Goal: Download file/media

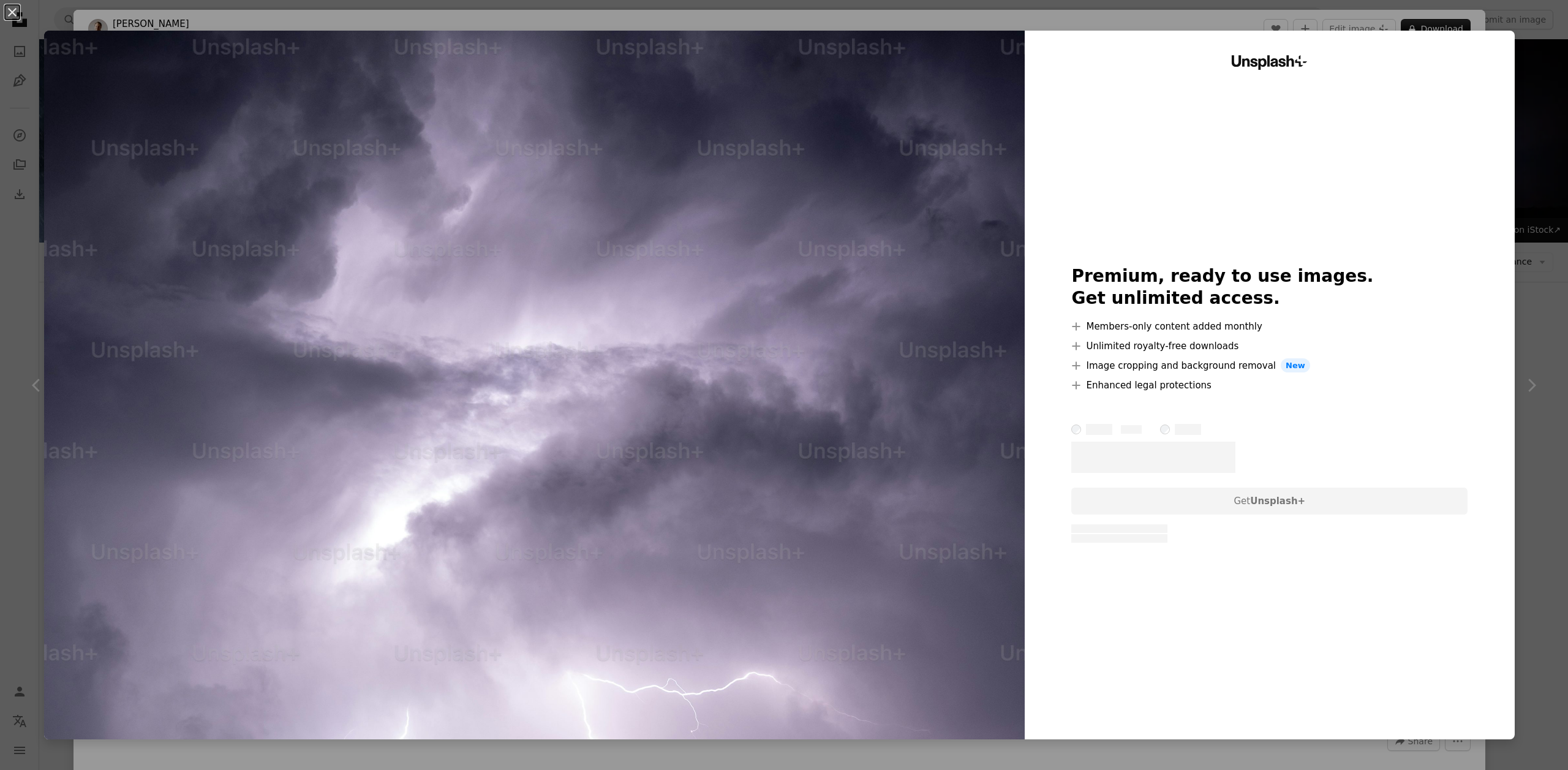
scroll to position [8502, 0]
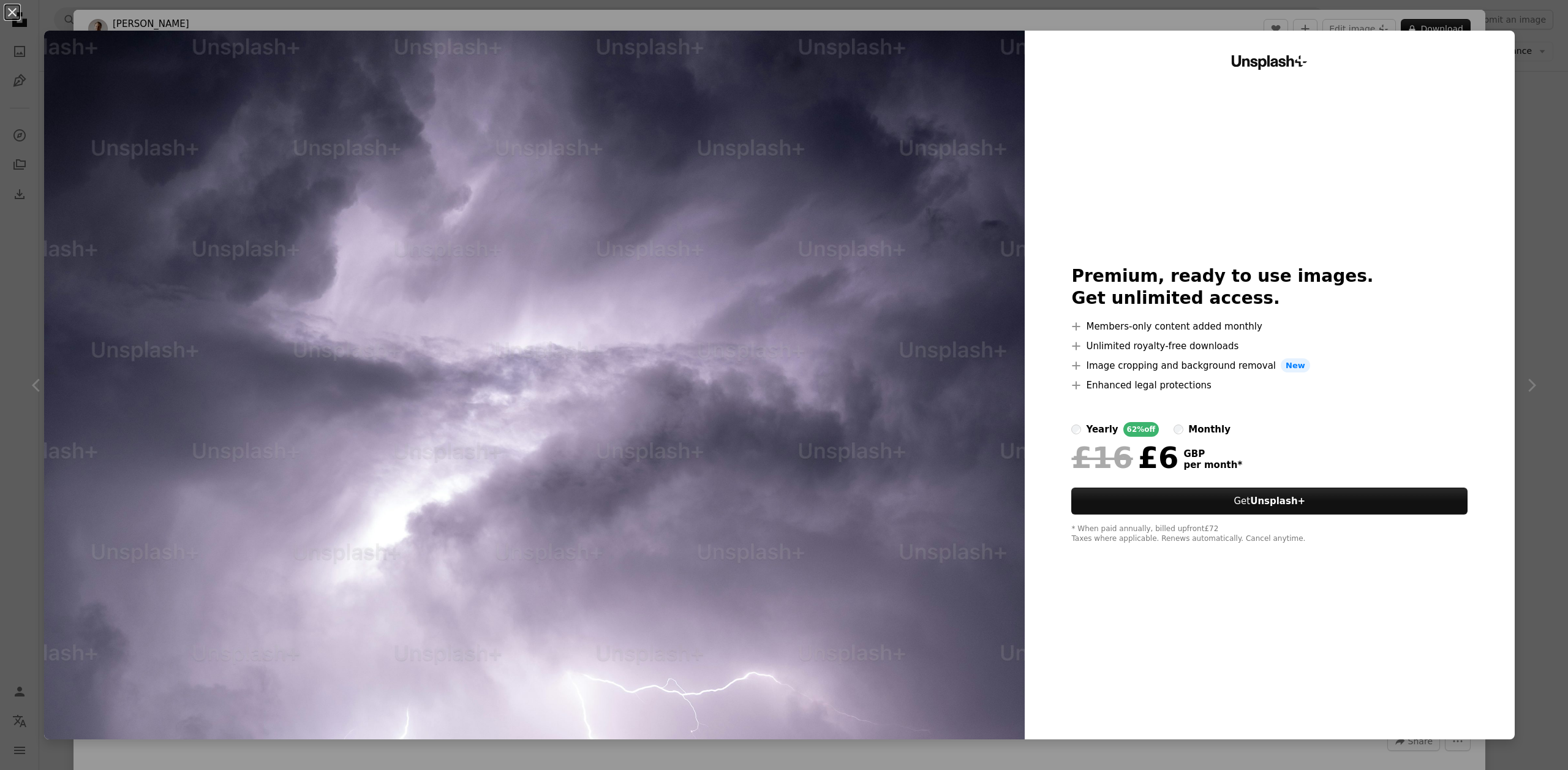
click at [1543, 92] on div "An X shape Unsplash+ Premium, ready to use images. Get unlimited access. A plus…" at bounding box center [784, 385] width 1568 height 770
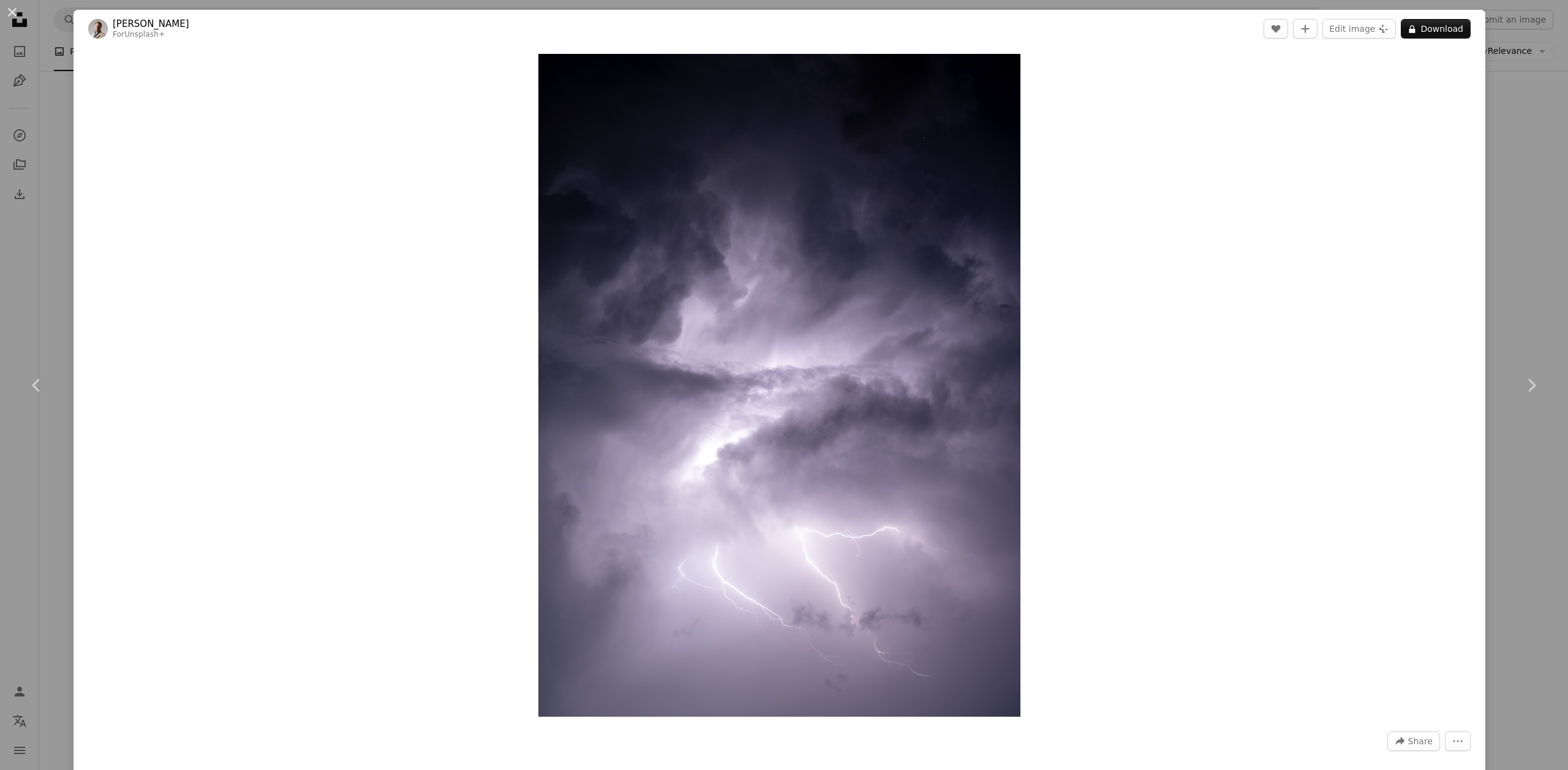
click at [1485, 82] on div "Zoom in" at bounding box center [779, 385] width 1412 height 675
click at [1534, 102] on div "An X shape Chevron left Chevron right [PERSON_NAME] For Unsplash+ A heart A plu…" at bounding box center [784, 385] width 1568 height 770
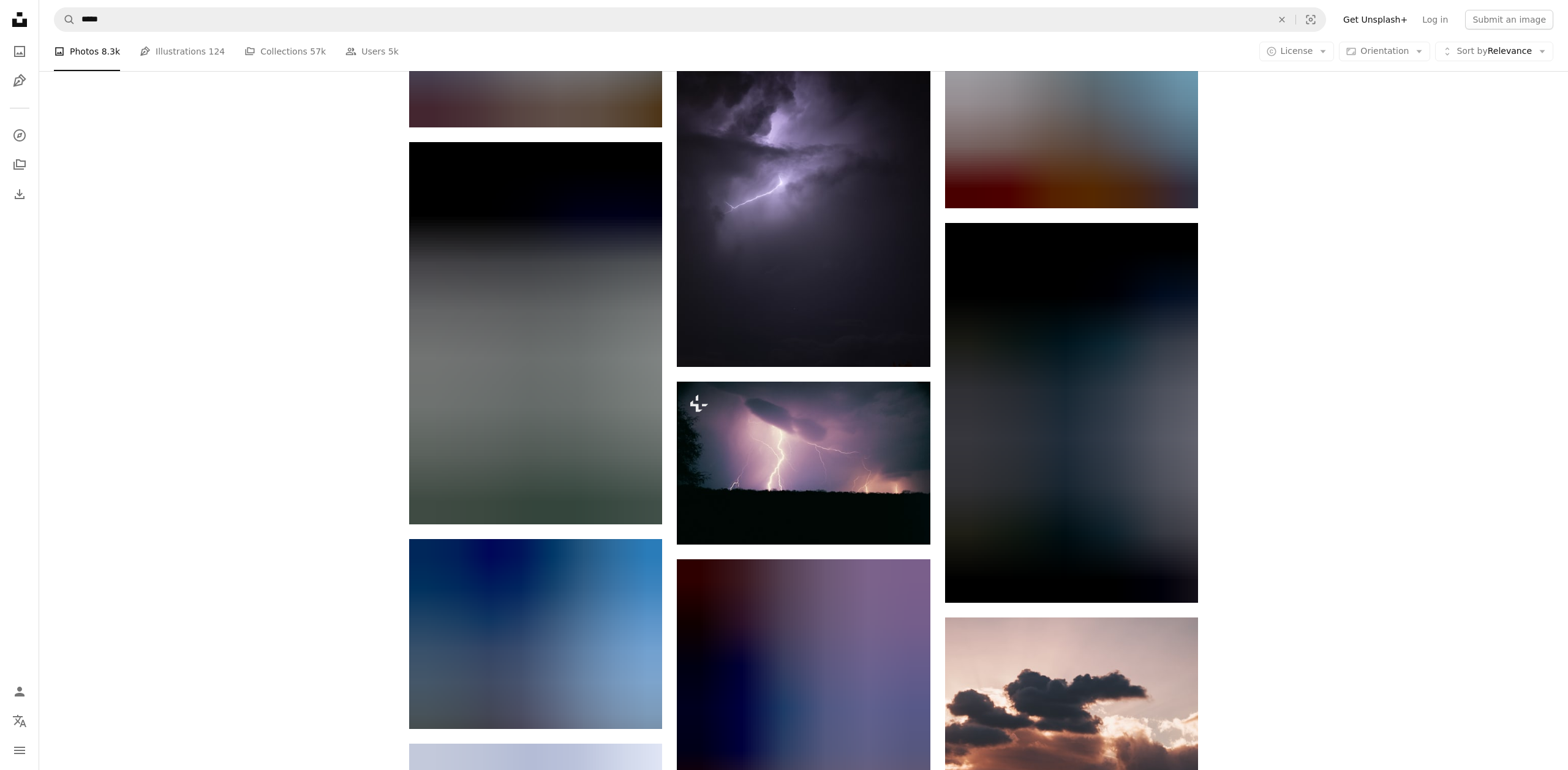
scroll to position [18326, 0]
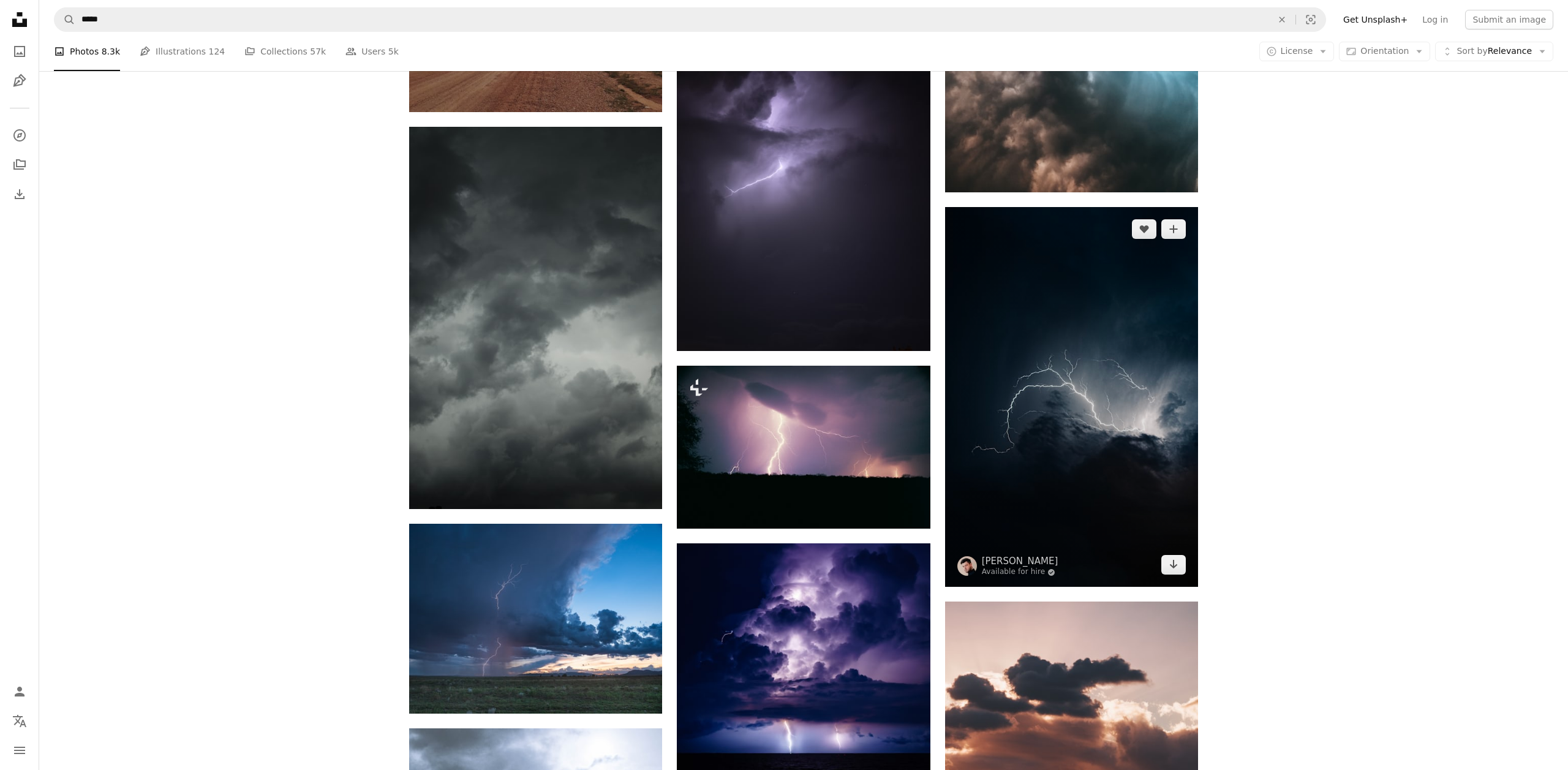
click at [1034, 339] on img at bounding box center [1071, 397] width 253 height 380
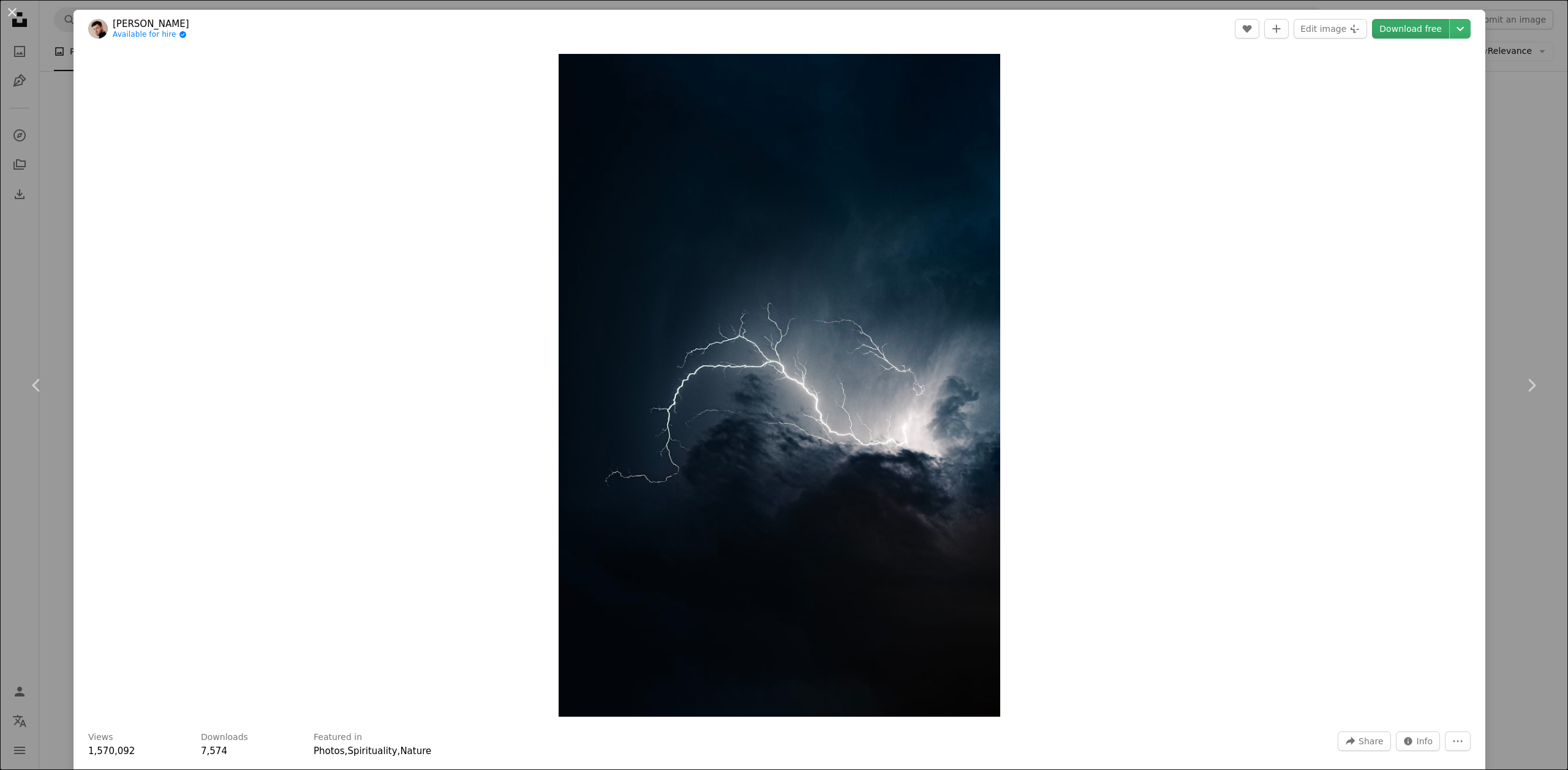
click at [1399, 28] on link "Download free" at bounding box center [1411, 29] width 77 height 20
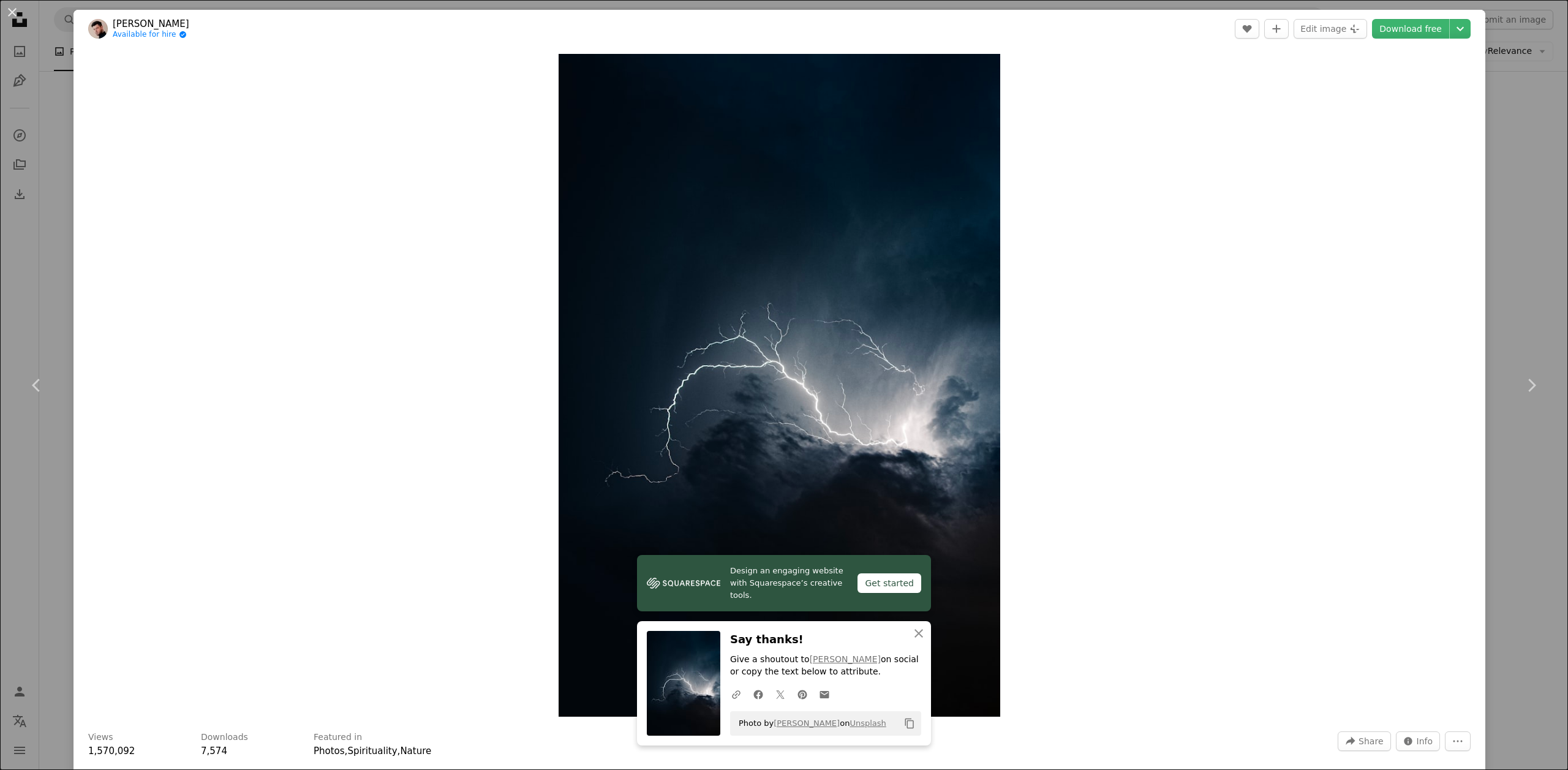
click at [1529, 141] on div "An X shape Chevron left Chevron right Design an engaging website with Squarespa…" at bounding box center [784, 385] width 1568 height 770
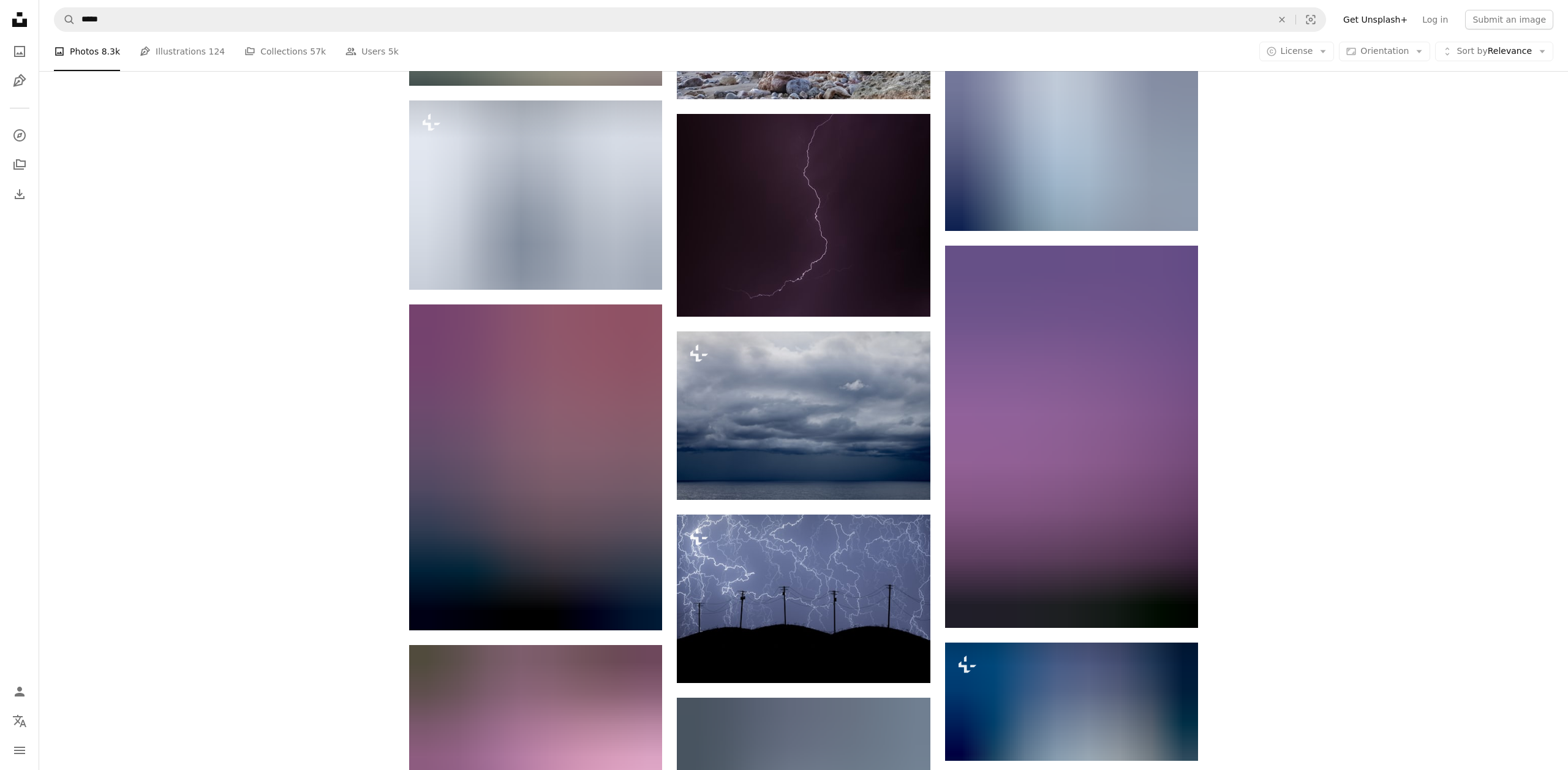
scroll to position [22080, 0]
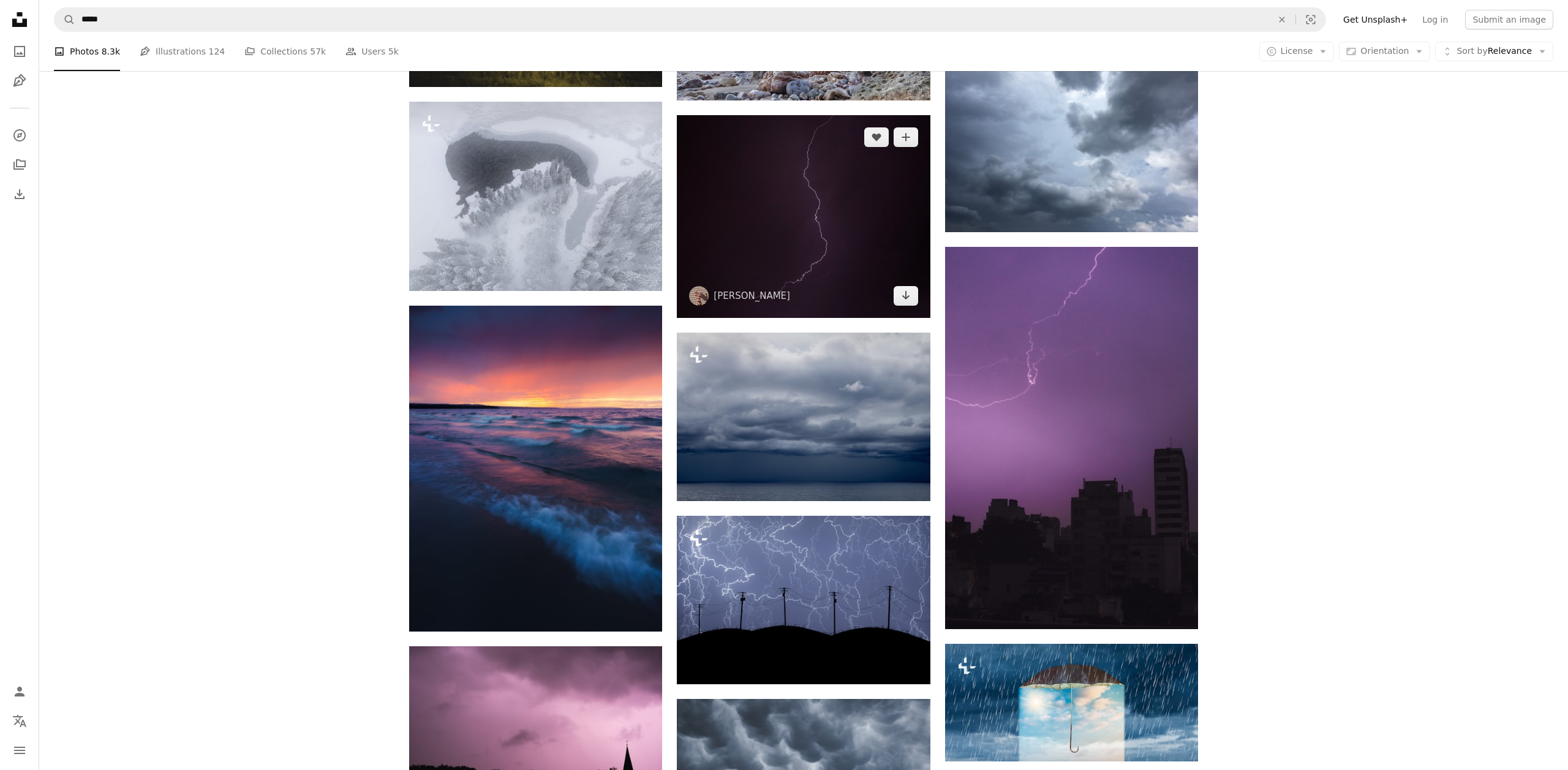
click at [775, 252] on img at bounding box center [803, 216] width 253 height 203
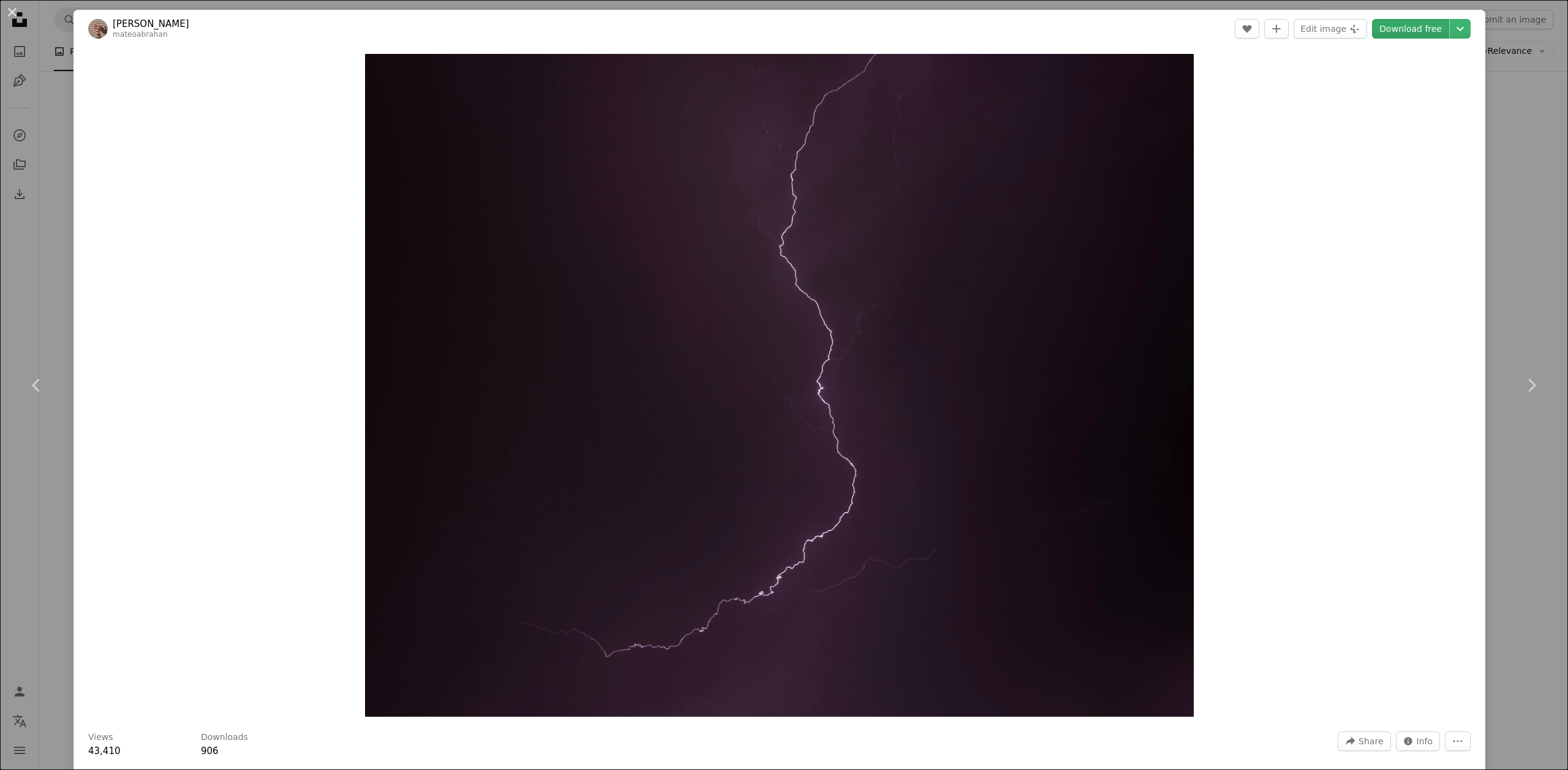
click at [1422, 34] on link "Download free" at bounding box center [1411, 29] width 77 height 20
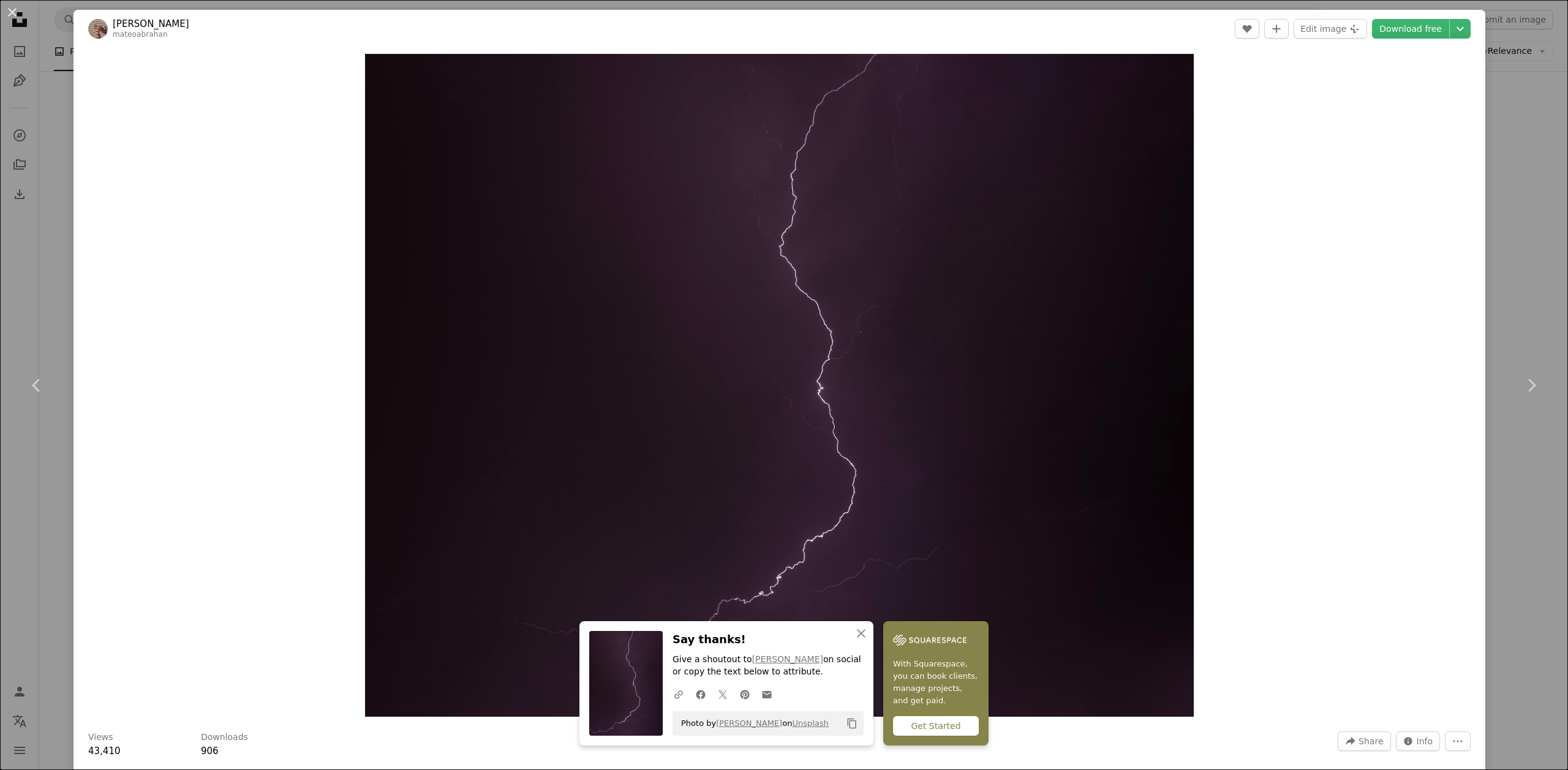
click at [1533, 279] on div "An X shape Chevron left Chevron right An X shape Close Say thanks! Give a shout…" at bounding box center [784, 385] width 1568 height 770
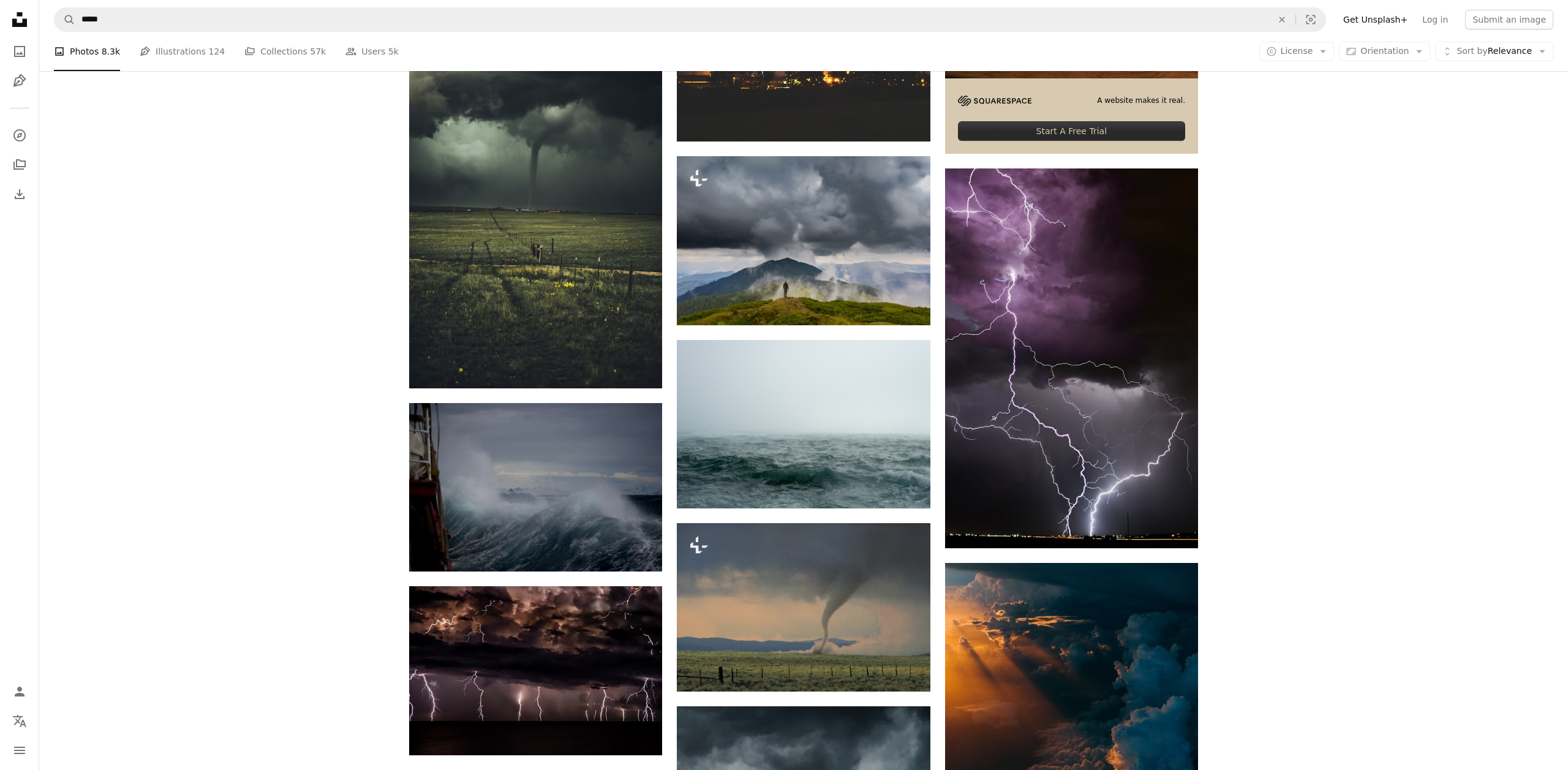
scroll to position [551, 0]
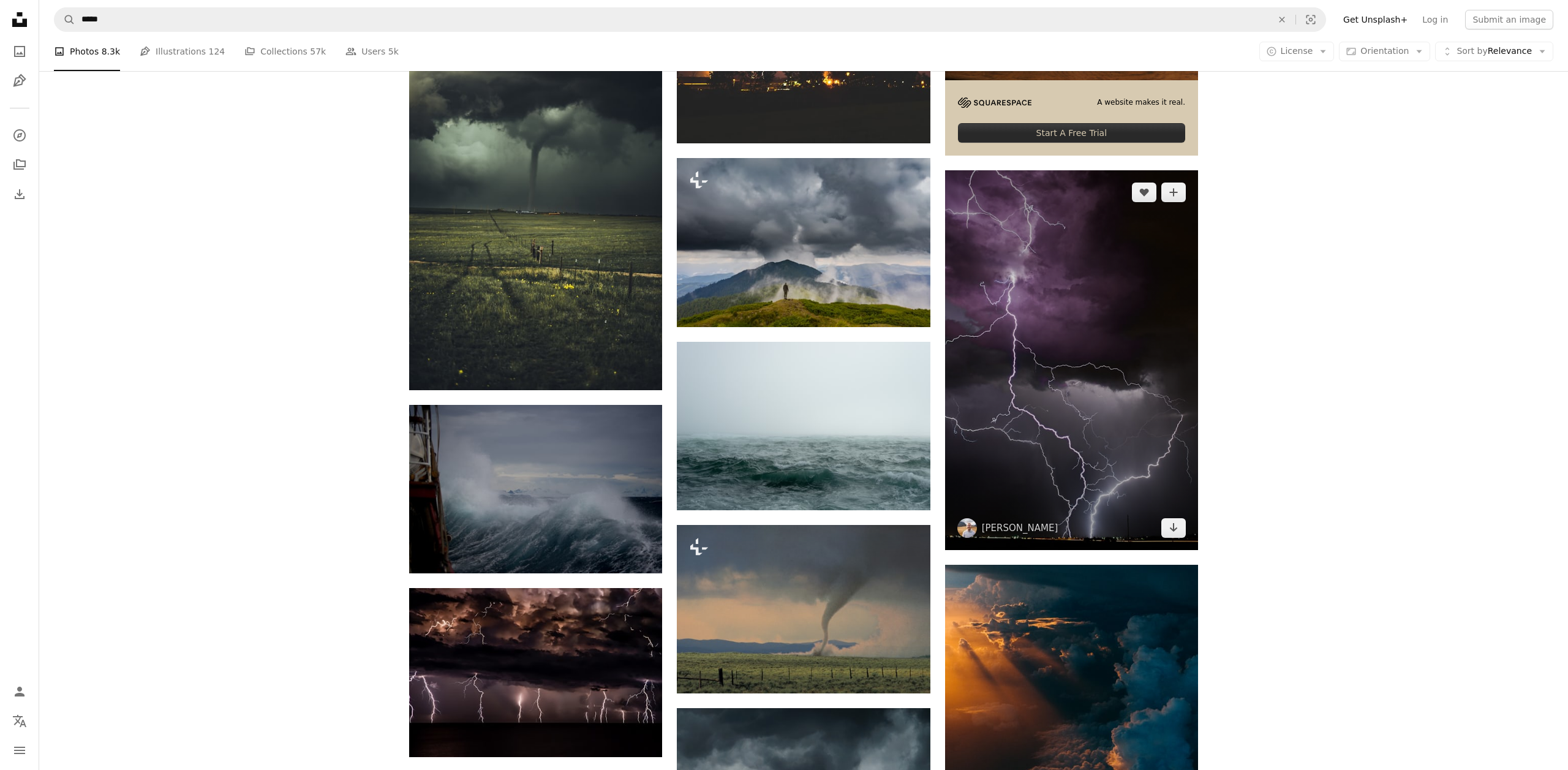
click at [1055, 333] on img at bounding box center [1071, 360] width 253 height 380
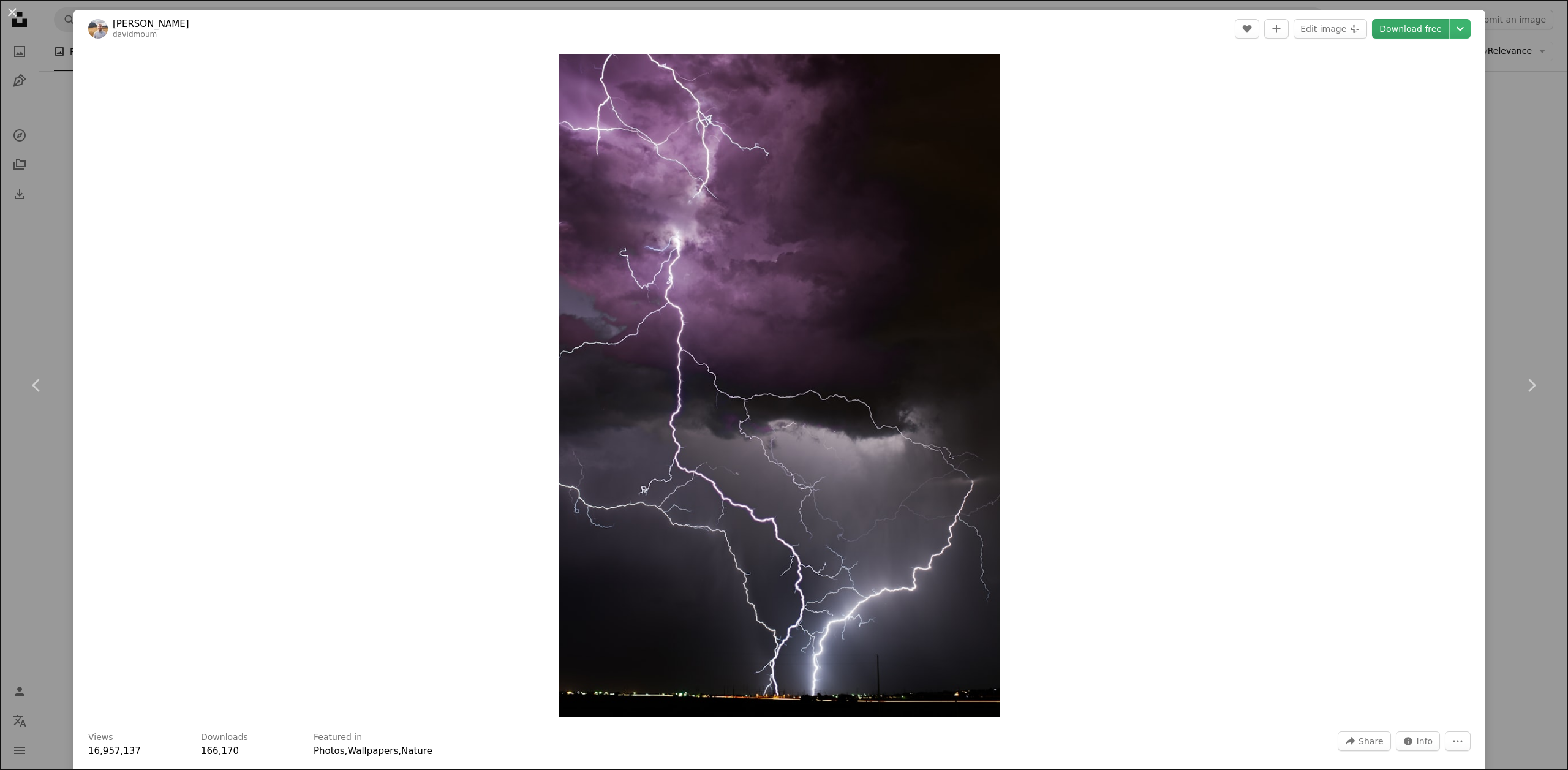
click at [1433, 34] on link "Download free" at bounding box center [1411, 29] width 77 height 20
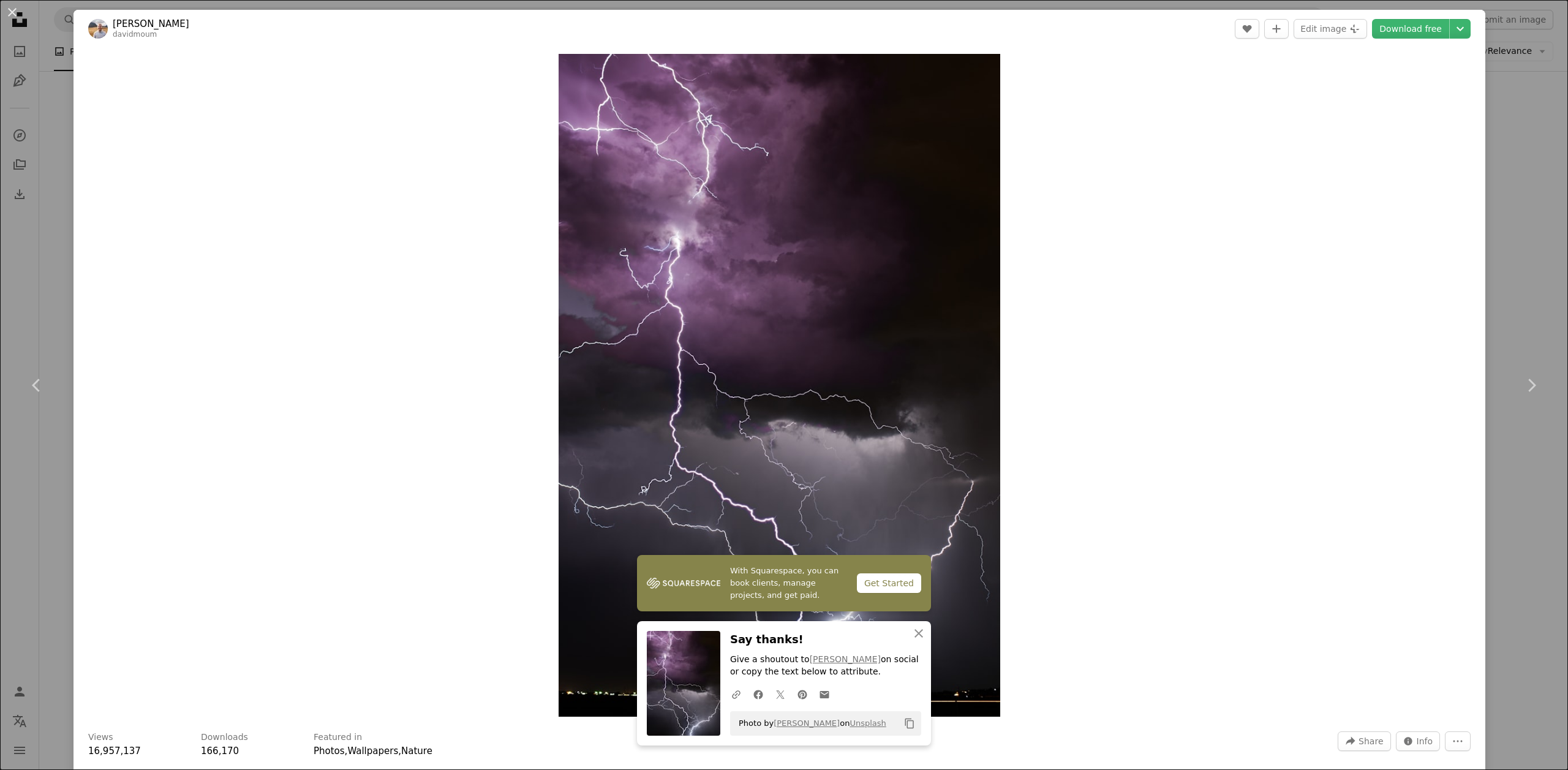
click at [1516, 313] on div "An X shape Chevron left Chevron right With Squarespace, you can book clients, m…" at bounding box center [784, 385] width 1568 height 770
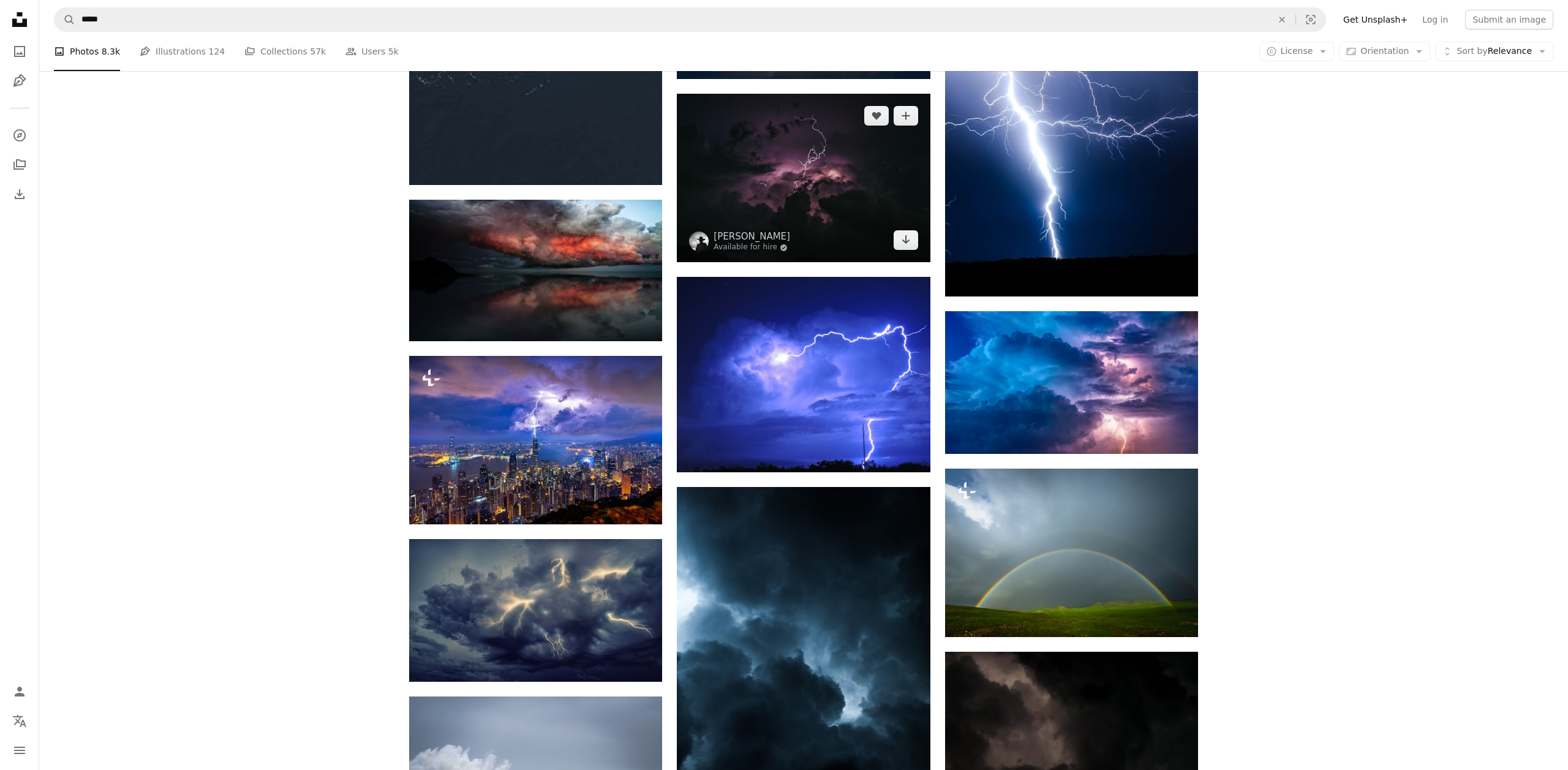
scroll to position [1527, 0]
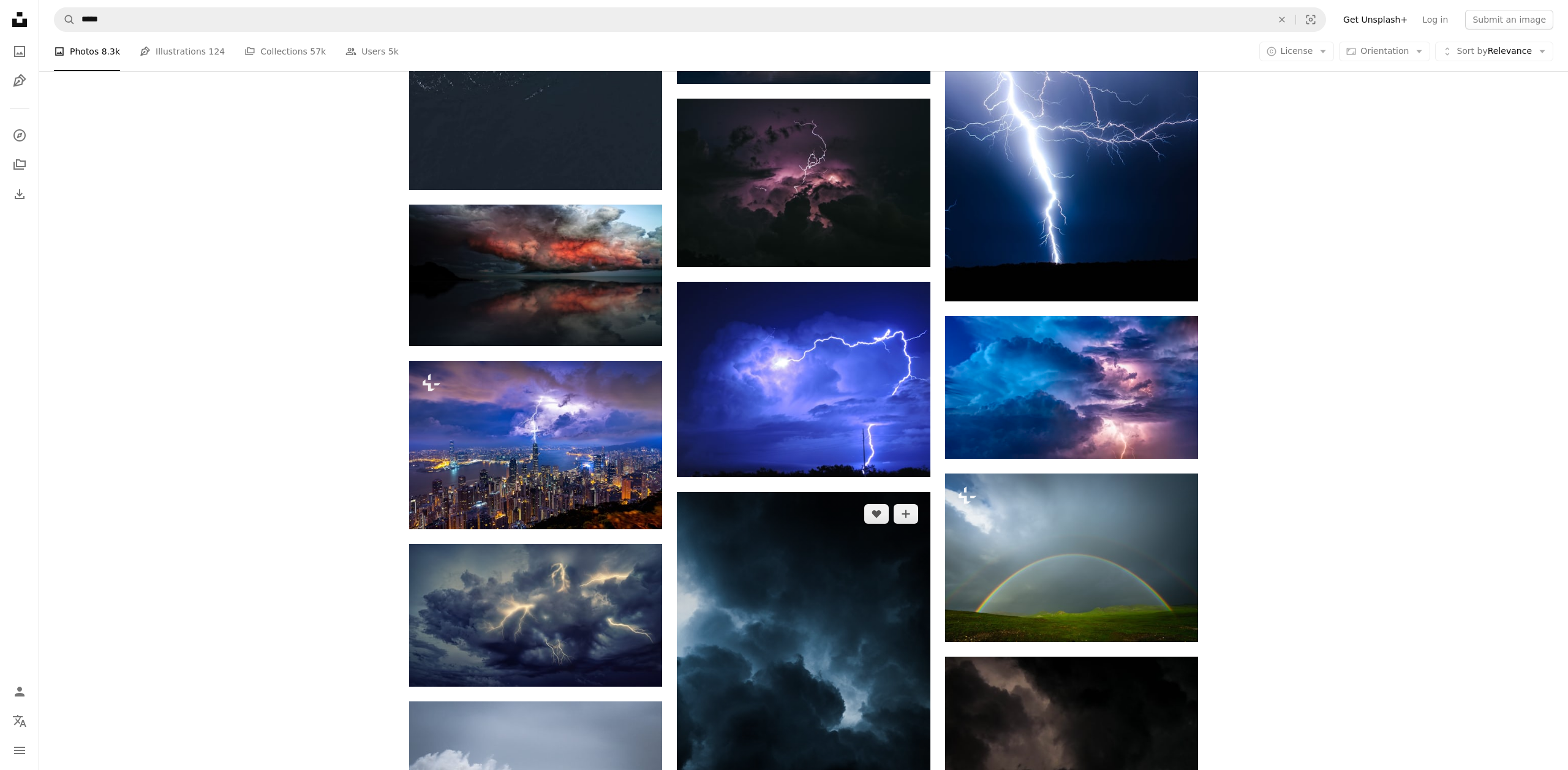
click at [803, 586] on img at bounding box center [803, 682] width 253 height 380
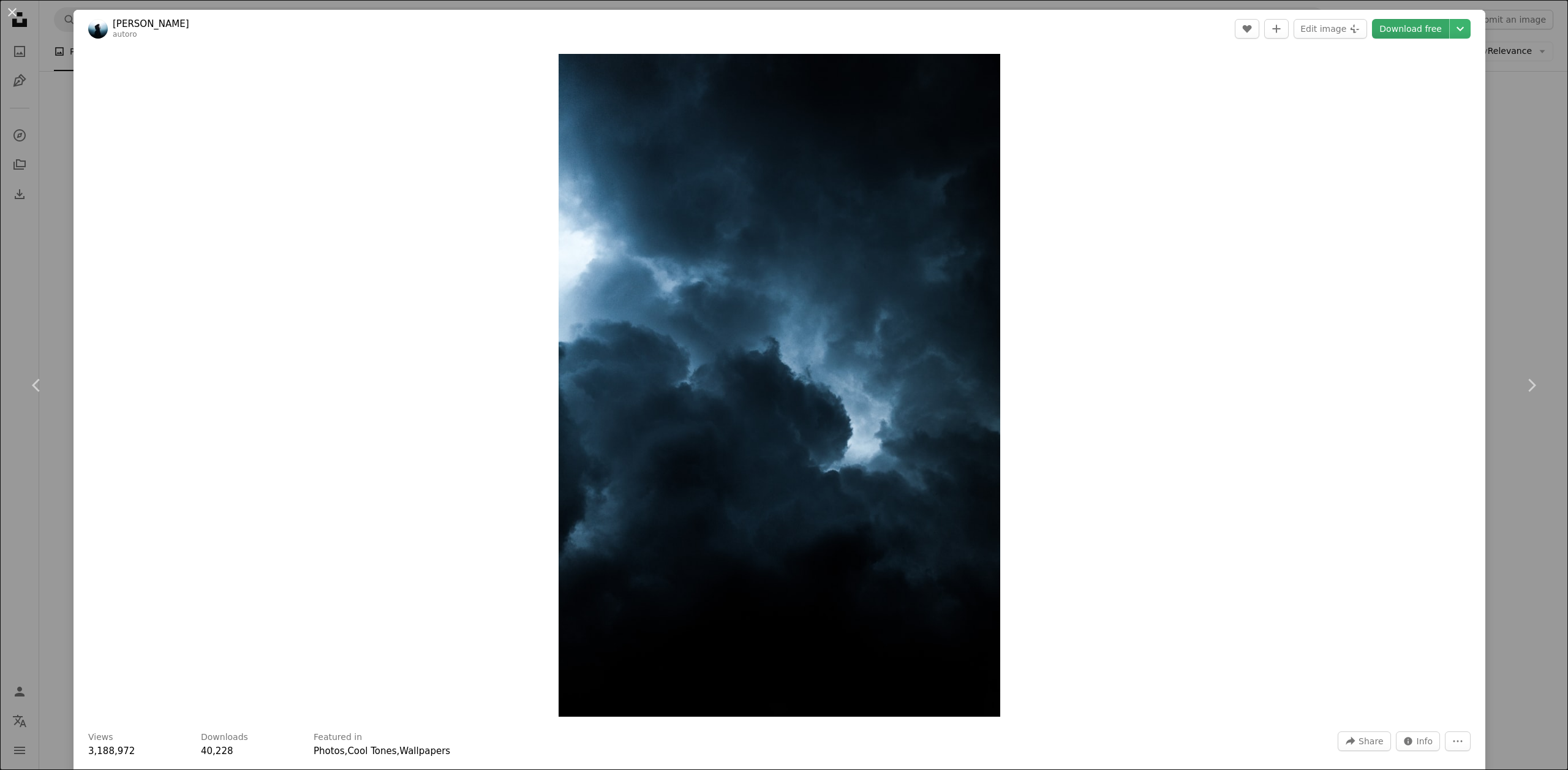
click at [1422, 28] on link "Download free" at bounding box center [1411, 29] width 77 height 20
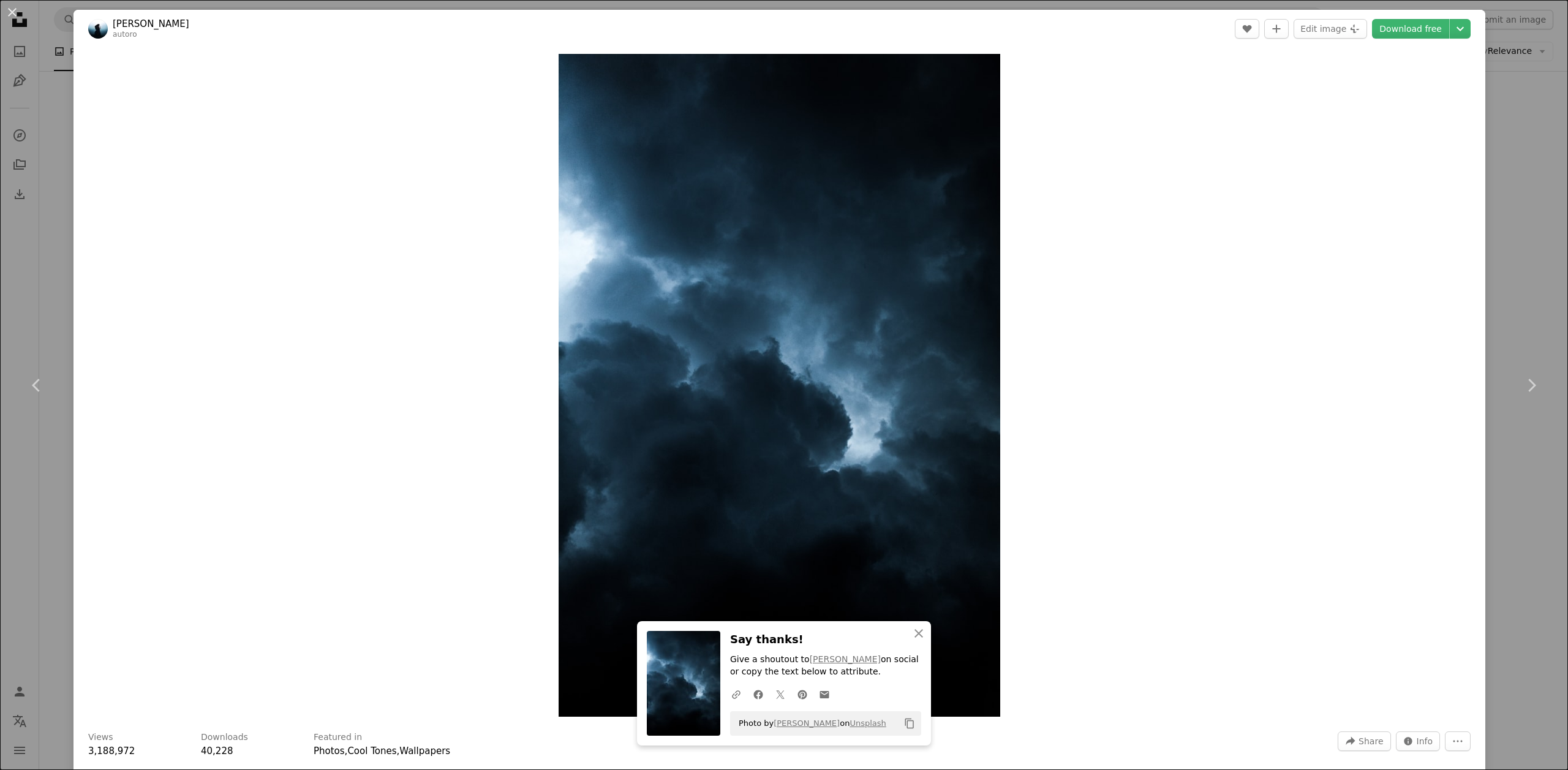
click at [1550, 175] on div "An X shape Chevron left Chevron right An X shape Close Say thanks! Give a shout…" at bounding box center [784, 385] width 1568 height 770
